Goal: Transaction & Acquisition: Purchase product/service

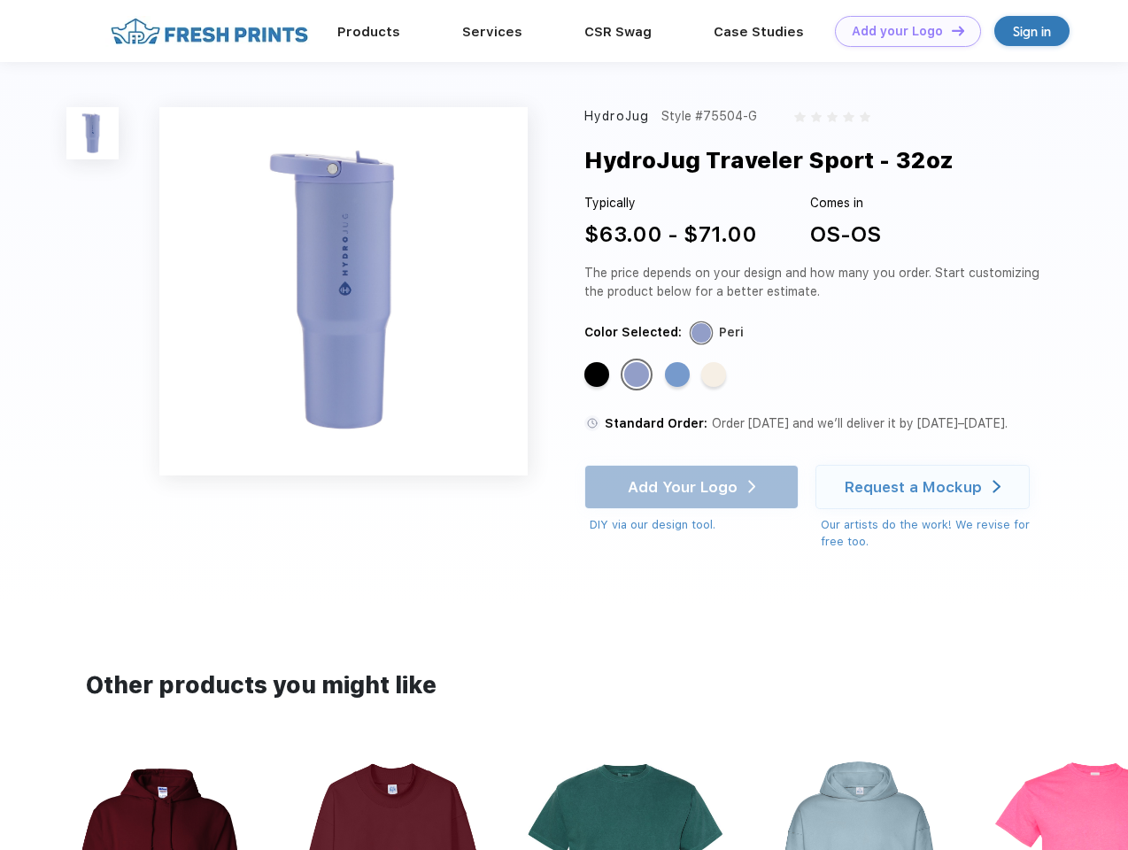
click at [901, 31] on link "Add your Logo Design Tool" at bounding box center [908, 31] width 146 height 31
click at [0, 0] on div "Design Tool" at bounding box center [0, 0] width 0 height 0
click at [950, 30] on link "Add your Logo Design Tool" at bounding box center [908, 31] width 146 height 31
click at [93, 133] on img at bounding box center [92, 133] width 52 height 52
click at [598, 375] on div "Standard Color" at bounding box center [596, 374] width 25 height 25
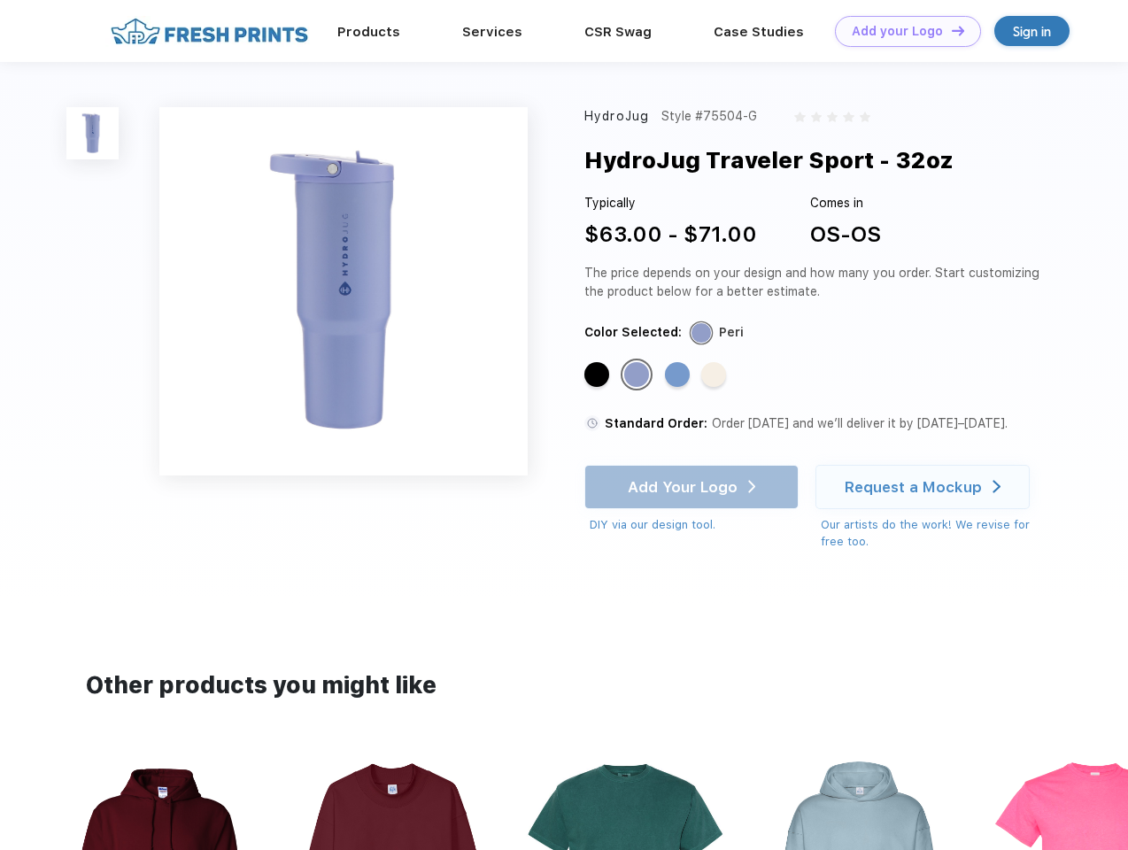
click at [638, 375] on div "Standard Color" at bounding box center [636, 374] width 25 height 25
click at [679, 375] on div "Standard Color" at bounding box center [677, 374] width 25 height 25
click at [715, 375] on div "Standard Color" at bounding box center [713, 374] width 25 height 25
click at [693, 487] on div "Add Your Logo DIY via our design tool. Ah shoot! This product isn't up in our d…" at bounding box center [691, 499] width 214 height 69
click at [925, 487] on div "Request a Mockup" at bounding box center [912, 487] width 137 height 18
